Goal: Obtain resource: Obtain resource

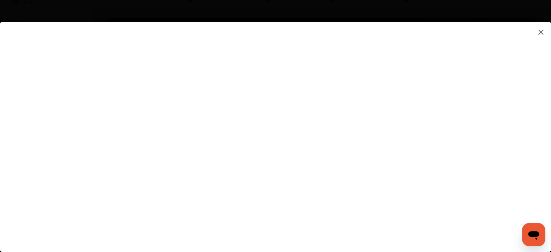
scroll to position [81, 0]
click at [346, 148] on flutter-view at bounding box center [275, 129] width 551 height 215
type input "**********"
click at [473, 131] on flutter-view at bounding box center [275, 129] width 551 height 215
click at [334, 102] on flutter-view at bounding box center [275, 129] width 551 height 215
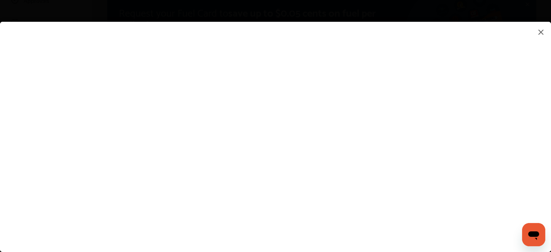
type textarea "*********"
click at [360, 144] on flutter-view at bounding box center [275, 129] width 551 height 215
click at [360, 155] on flutter-view at bounding box center [275, 129] width 551 height 215
click at [472, 121] on flutter-view at bounding box center [275, 129] width 551 height 215
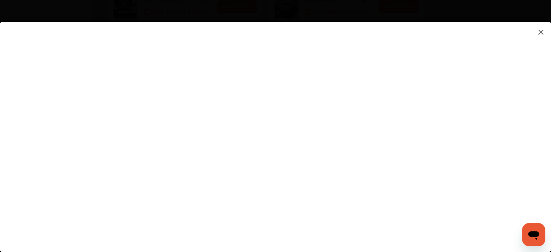
scroll to position [481, 0]
click at [538, 33] on img at bounding box center [540, 32] width 9 height 9
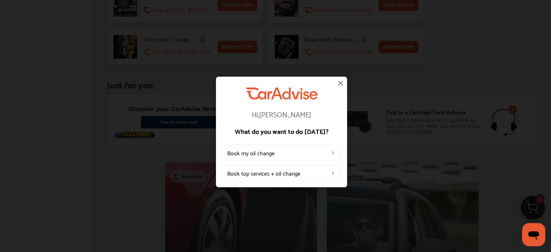
click at [344, 83] on img at bounding box center [340, 83] width 9 height 9
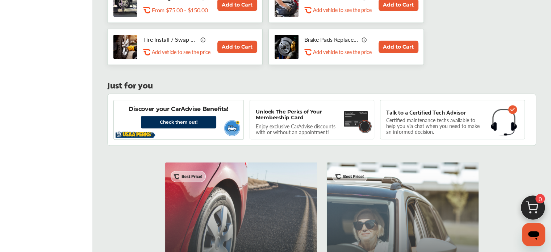
click at [340, 83] on div "Just for you Discover your CarAdvise Benefits! Check them out! Unlock The Perks…" at bounding box center [321, 113] width 429 height 65
